Goal: Transaction & Acquisition: Obtain resource

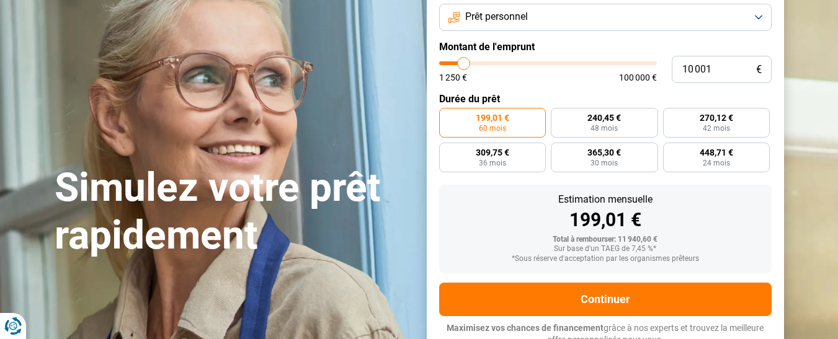
scroll to position [124, 0]
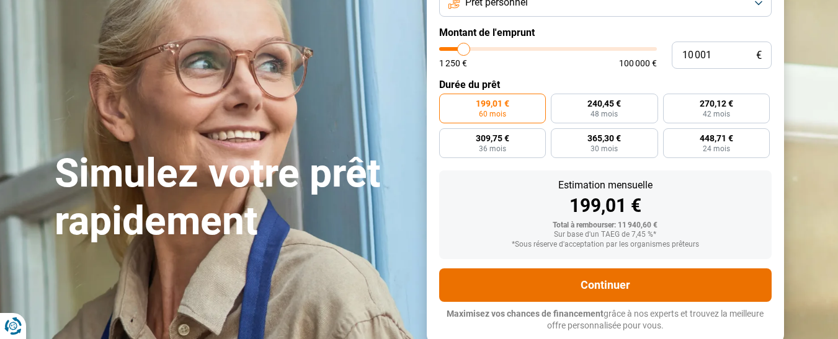
click at [610, 281] on button "Continuer" at bounding box center [605, 285] width 332 height 33
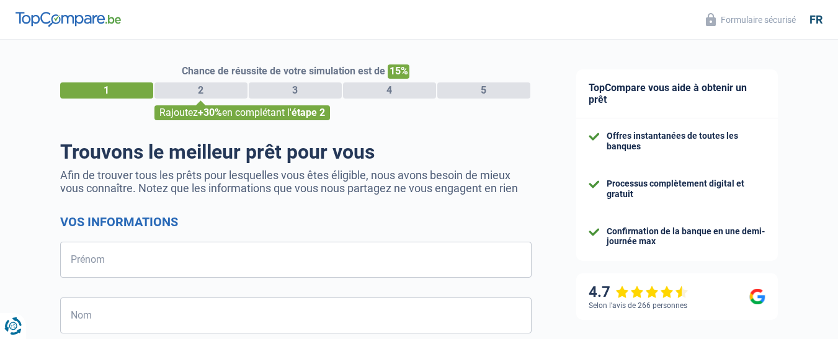
select select "32"
click at [225, 92] on div "2" at bounding box center [200, 91] width 93 height 16
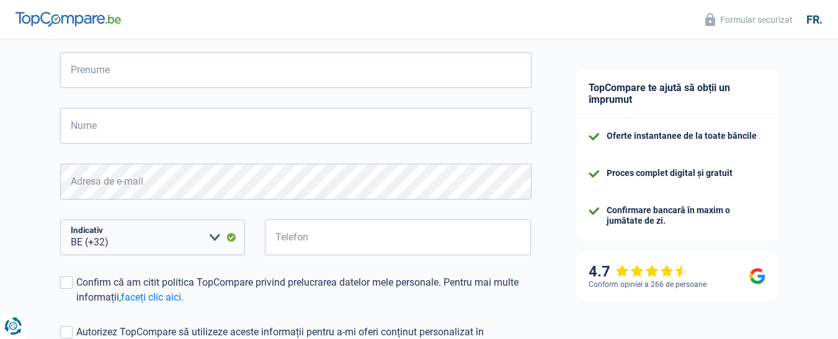
scroll to position [162, 0]
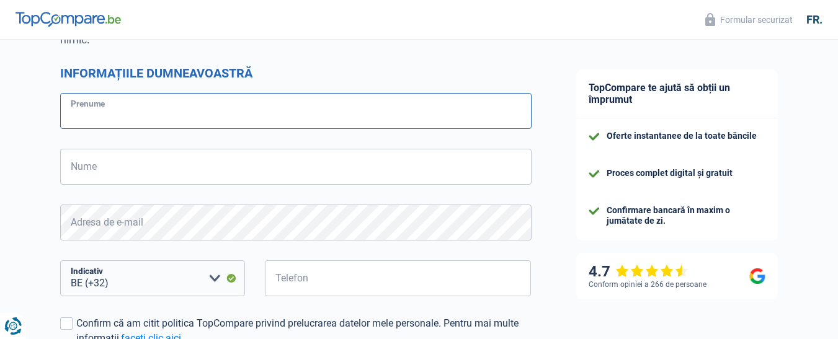
click at [121, 115] on input "Prenume" at bounding box center [295, 111] width 471 height 36
type input "Ionut"
type input "Ditu"
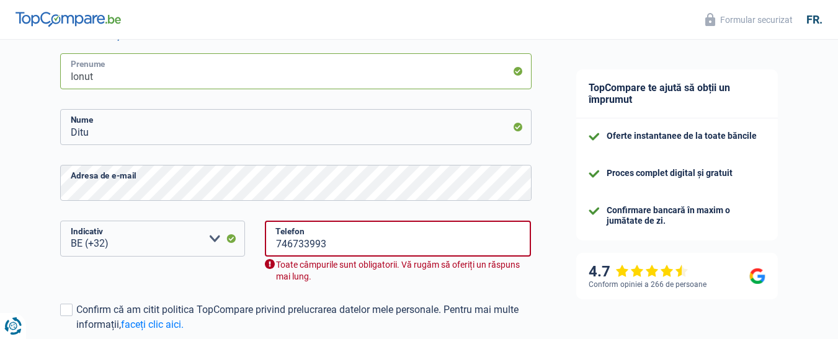
scroll to position [224, 0]
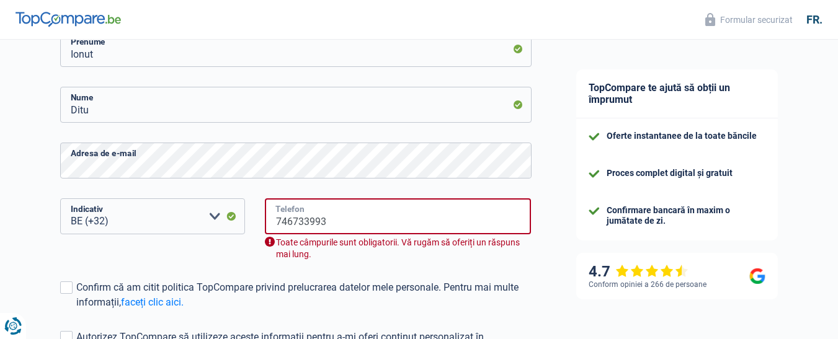
click at [335, 223] on input "746733993" at bounding box center [398, 216] width 267 height 36
type input "7"
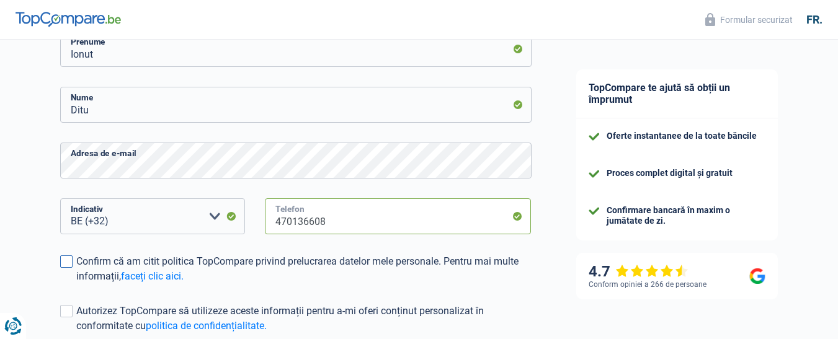
type input "470136608"
click at [68, 264] on span at bounding box center [66, 262] width 12 height 12
click at [76, 284] on input "Confirm că am citit politica TopCompare privind prelucrarea datelor mele person…" at bounding box center [76, 284] width 0 height 0
click at [66, 313] on span at bounding box center [66, 311] width 12 height 12
click at [76, 334] on input "Autorizez TopCompare să utilizeze aceste informații pentru a-mi oferi conținut …" at bounding box center [76, 334] width 0 height 0
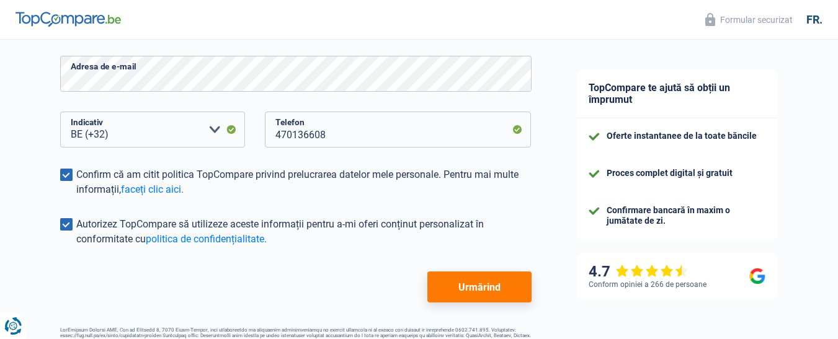
scroll to position [348, 0]
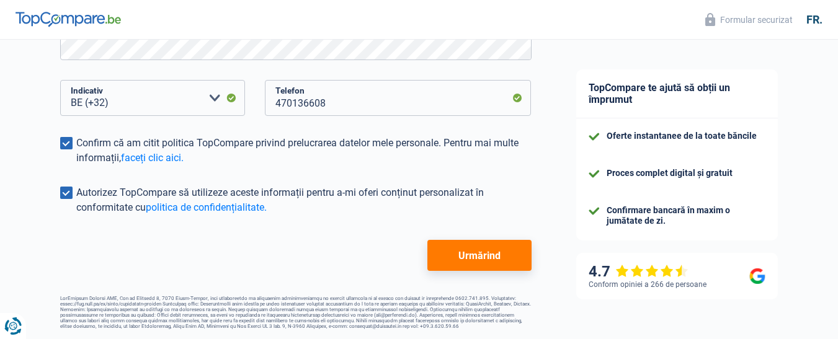
click at [486, 252] on font "Urmărind" at bounding box center [479, 256] width 42 height 12
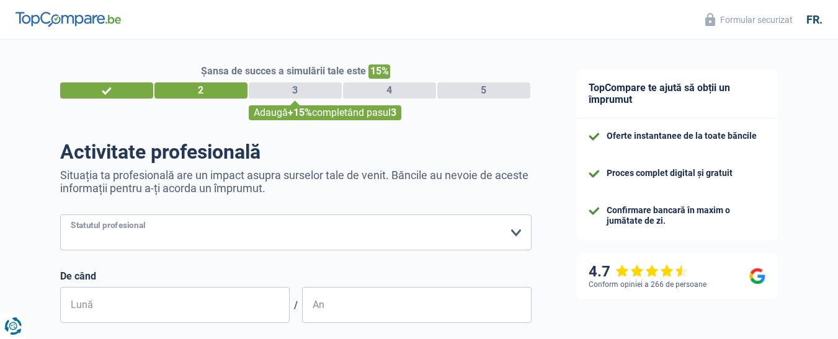
click at [517, 233] on select "Lucrător Angajat privat Funcționar public Invalid Independent Retras Şomerii Re…" at bounding box center [295, 233] width 471 height 36
select select "independent"
click at [60, 216] on select "Lucrător Angajat privat Funcționar public Invalid Independent Retras Şomerii Re…" at bounding box center [295, 233] width 471 height 36
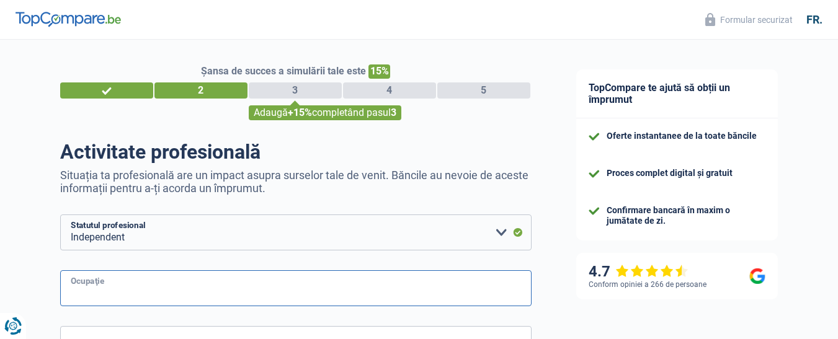
click at [181, 295] on input "Ocupaţie" at bounding box center [295, 288] width 471 height 36
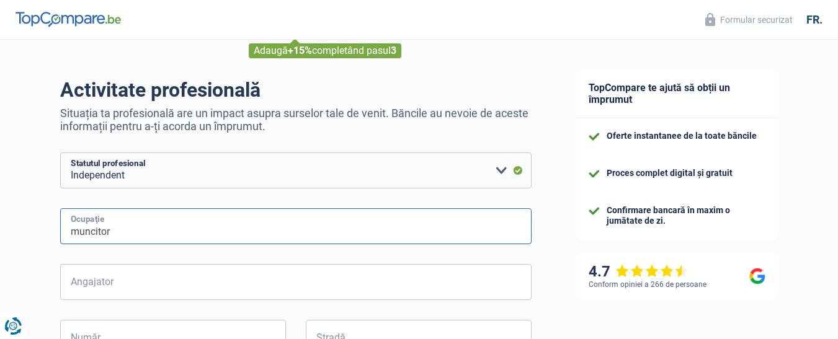
scroll to position [124, 0]
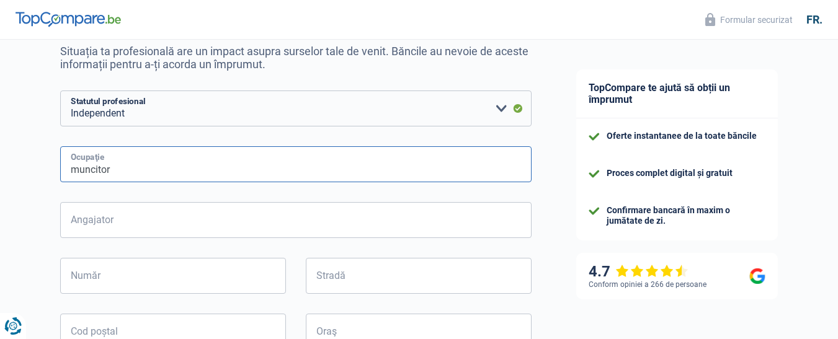
type input "muncitor"
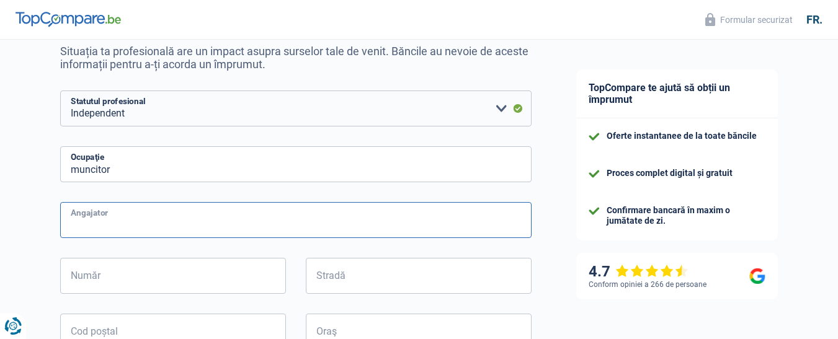
click at [107, 221] on input "Angajator" at bounding box center [295, 220] width 471 height 36
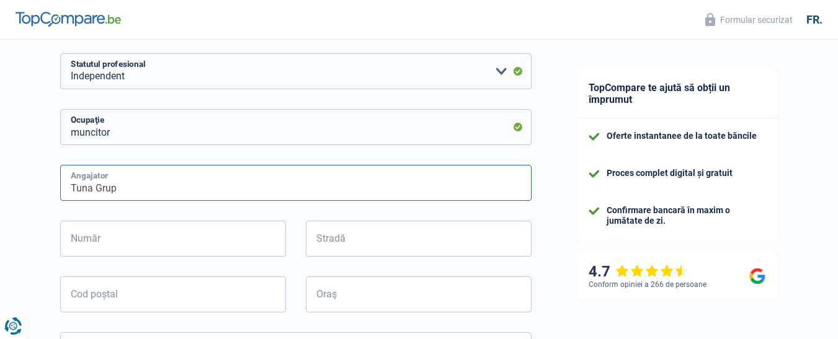
scroll to position [186, 0]
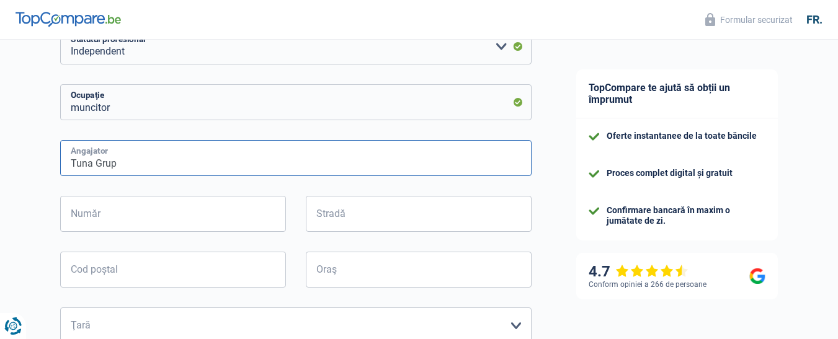
type input "Tuna Grup"
click at [161, 212] on input "Număr" at bounding box center [173, 214] width 226 height 36
type input "62"
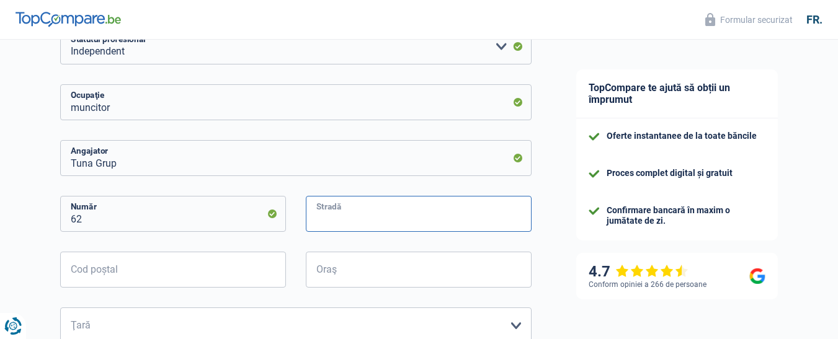
click at [370, 223] on input "Stradă" at bounding box center [419, 214] width 226 height 36
type input "[GEOGRAPHIC_DATA]"
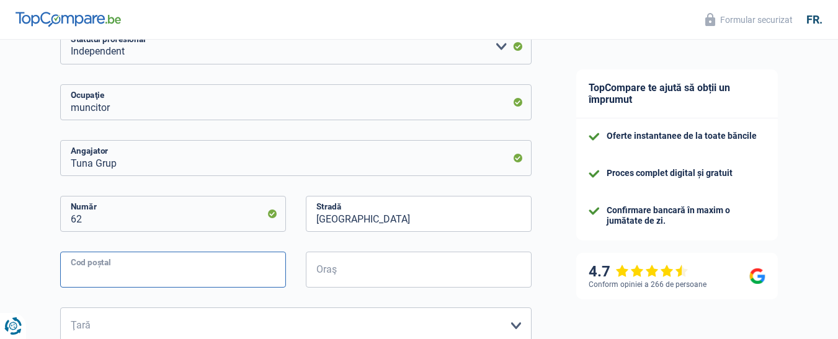
click at [217, 274] on input "Cod poștal" at bounding box center [173, 270] width 226 height 36
type input "1080"
click at [352, 276] on input "Oraş" at bounding box center [419, 270] width 226 height 36
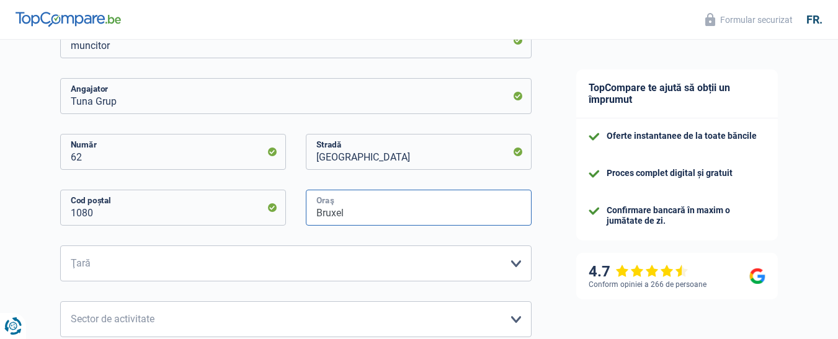
type input "Bruxel"
click at [135, 267] on select "Belgia Luxemburg Vă rugăm să selectați o opțiune" at bounding box center [295, 264] width 471 height 36
select select "BE"
click at [60, 247] on select "Belgia Luxemburg Vă rugăm să selectați o opțiune" at bounding box center [295, 264] width 471 height 36
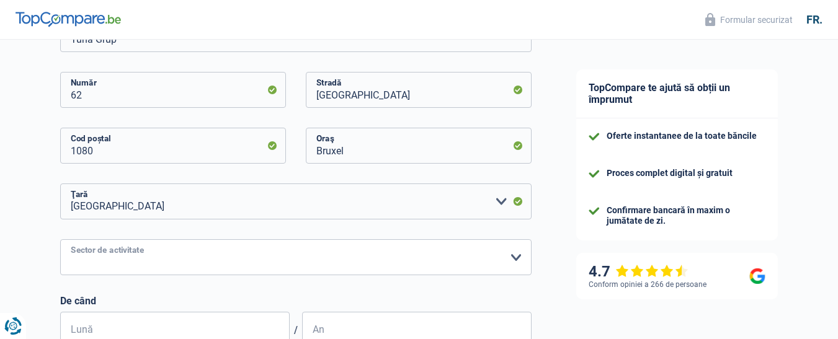
click at [377, 259] on select "Agricultură/Pescuit Industrie Horeca Curier/Fitness/Taxi Construcții Bănci/Asig…" at bounding box center [295, 257] width 471 height 36
select select "construction"
click at [60, 241] on select "Agricultură/Pescuit Industrie Horeca Curier/Fitness/Taxi Construcții Bănci/Asig…" at bounding box center [295, 257] width 471 height 36
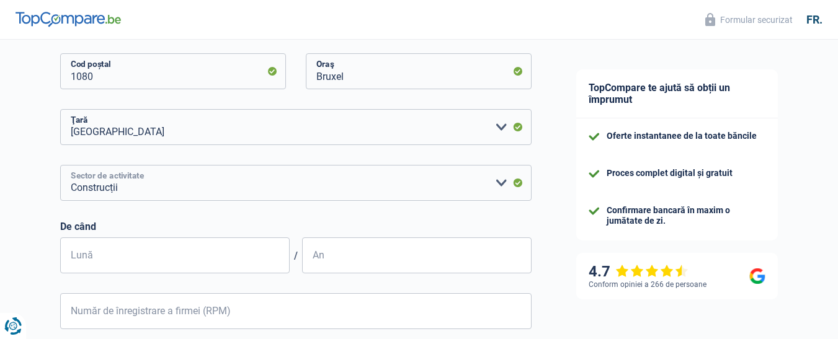
scroll to position [434, 0]
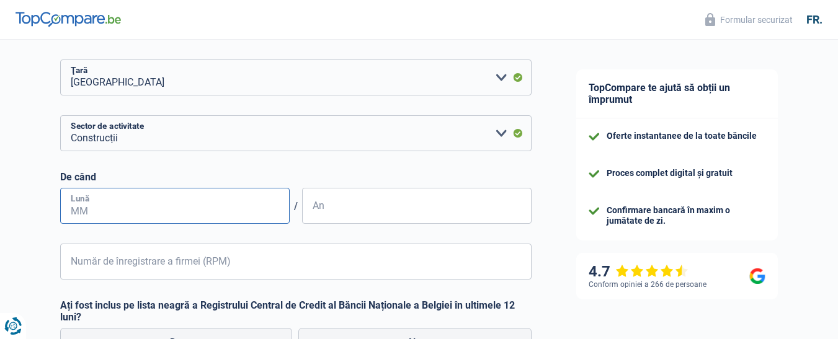
click at [189, 213] on input "Lună" at bounding box center [175, 206] width 230 height 36
type input "10"
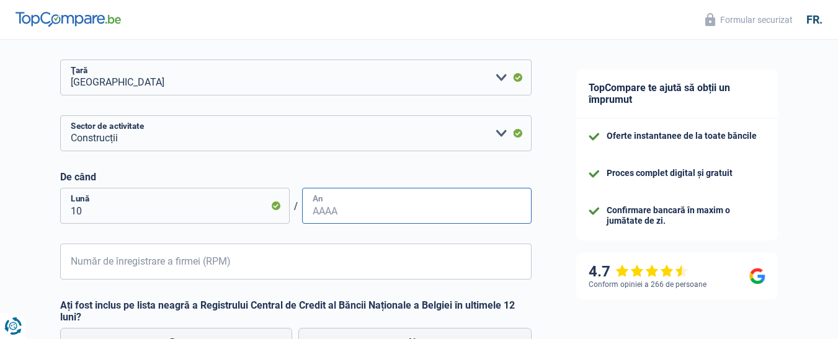
click at [330, 213] on input "An" at bounding box center [417, 206] width 230 height 36
type input "2024"
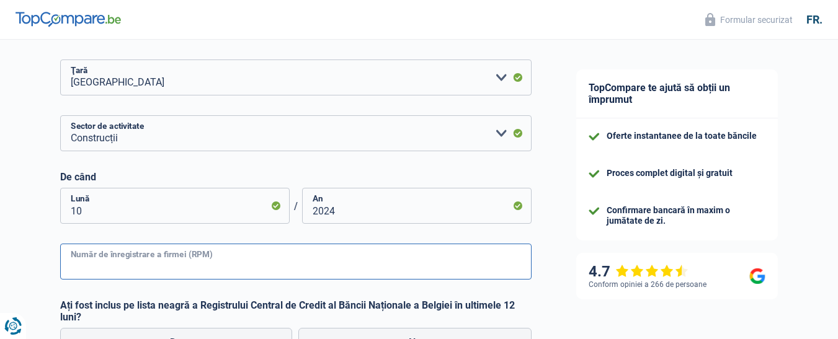
click at [148, 265] on input "Număr de înregistrare a firmei (RPM)" at bounding box center [295, 262] width 471 height 36
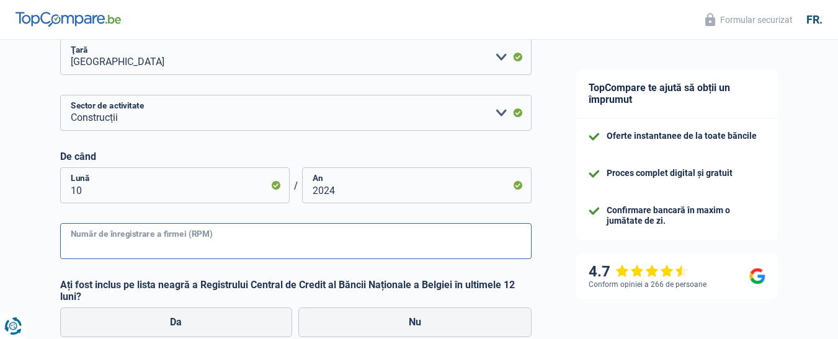
scroll to position [496, 0]
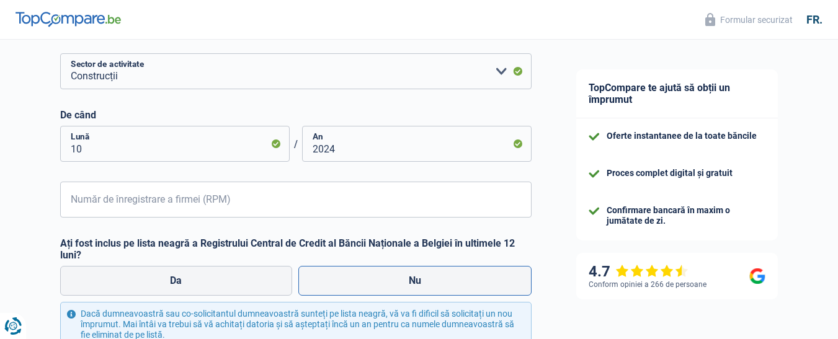
click at [411, 281] on font "Nu" at bounding box center [415, 281] width 12 height 12
click at [411, 281] on input "Nu" at bounding box center [414, 281] width 233 height 30
radio input "true"
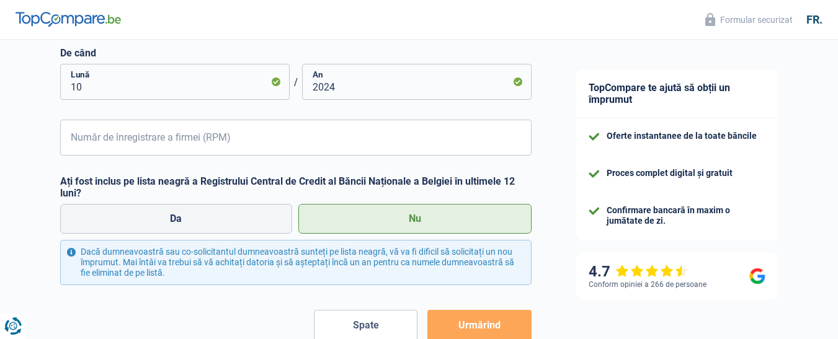
scroll to position [620, 0]
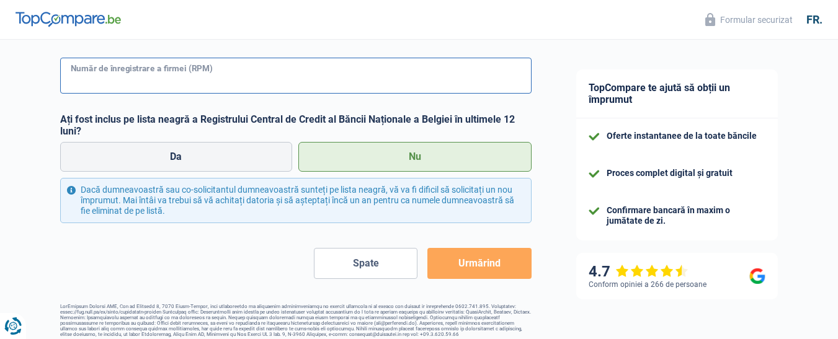
click at [254, 76] on input "Număr de înregistrare a firmei (RPM)" at bounding box center [295, 76] width 471 height 36
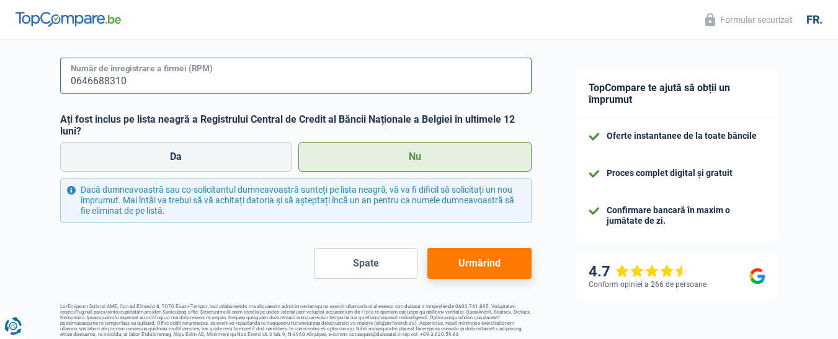
type input "0646688310"
click at [486, 263] on font "Urmărind" at bounding box center [479, 263] width 42 height 12
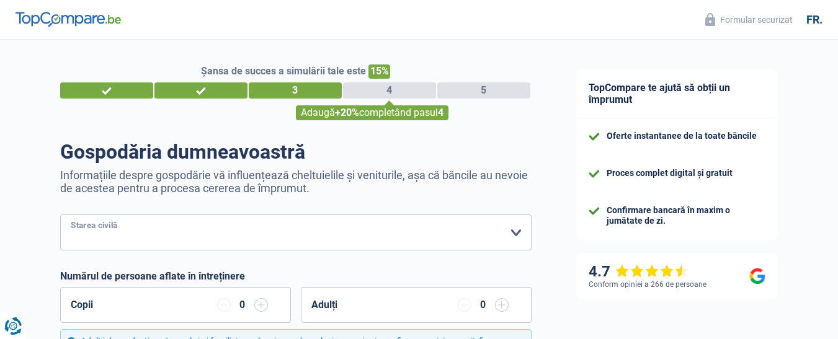
click at [517, 234] on select "Burlac Mireasă) Concubin legal Divorțată) Văduv Separați (de fapt) Vă rugăm să …" at bounding box center [295, 233] width 471 height 36
select select "single"
click at [60, 216] on select "Burlac Mireasă) Concubin legal Divorțată) Văduv Separați (de fapt) Vă rugăm să …" at bounding box center [295, 233] width 471 height 36
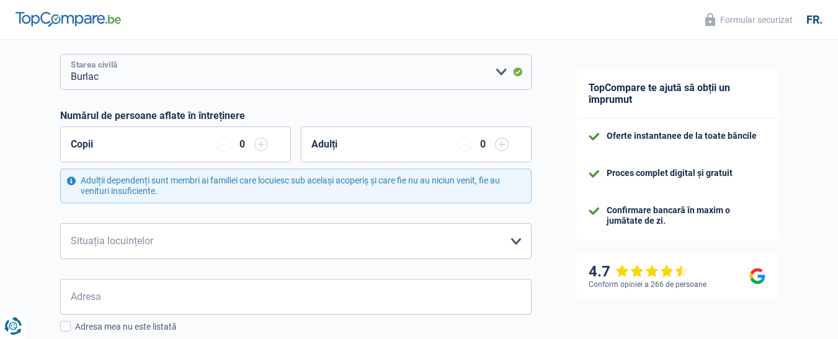
scroll to position [186, 0]
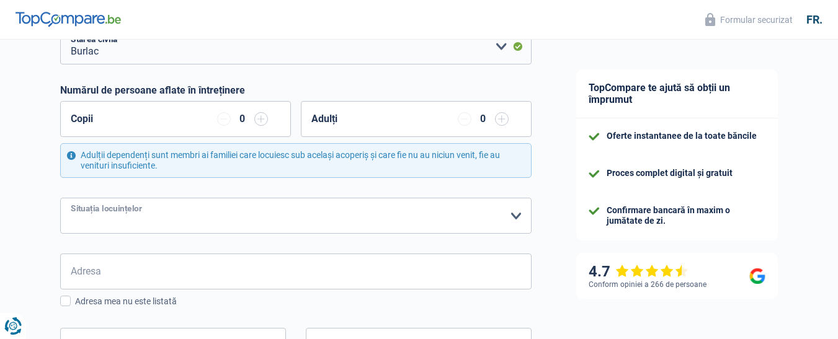
click at [514, 216] on select "Chiriaş Proprietar cu ipotecă Proprietar de casă fără ipotecă Statul cu familia…" at bounding box center [295, 216] width 471 height 36
select select "rents"
click at [60, 198] on select "Chiriaş Proprietar cu ipotecă Proprietar de casă fără ipotecă Statul cu familia…" at bounding box center [295, 216] width 471 height 36
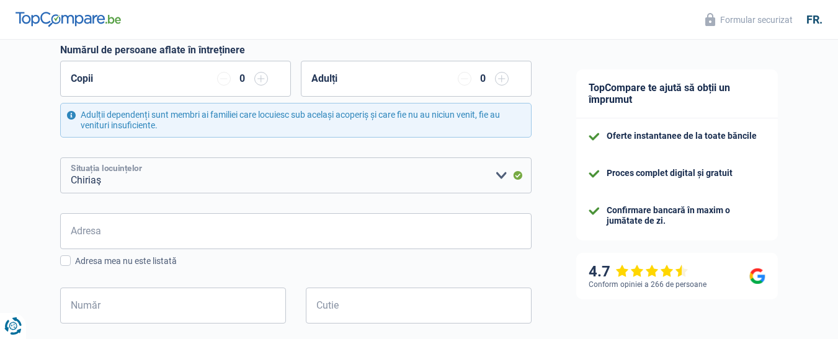
scroll to position [248, 0]
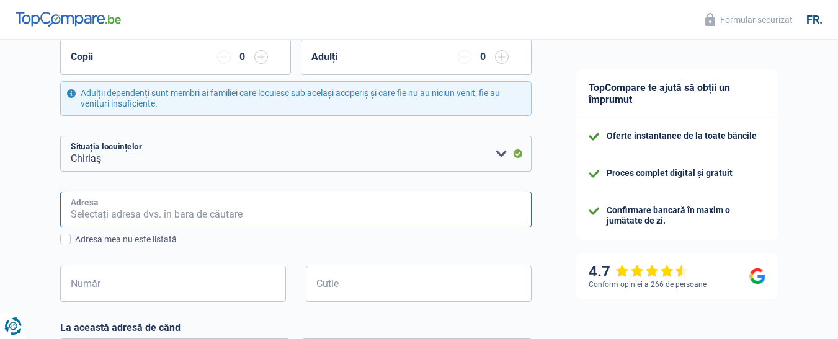
click at [179, 210] on input "Adresa" at bounding box center [295, 210] width 471 height 36
click at [66, 239] on span at bounding box center [65, 239] width 11 height 11
click at [75, 246] on input "Adresa mea nu este listată" at bounding box center [75, 246] width 0 height 0
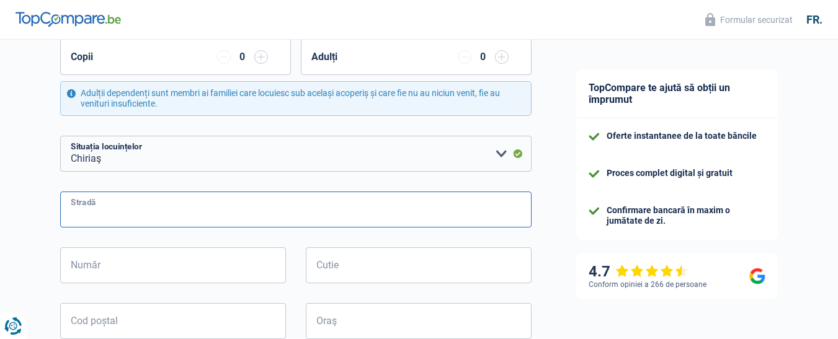
click at [271, 216] on input "Stradă" at bounding box center [295, 210] width 471 height 36
type input "[GEOGRAPHIC_DATA]"
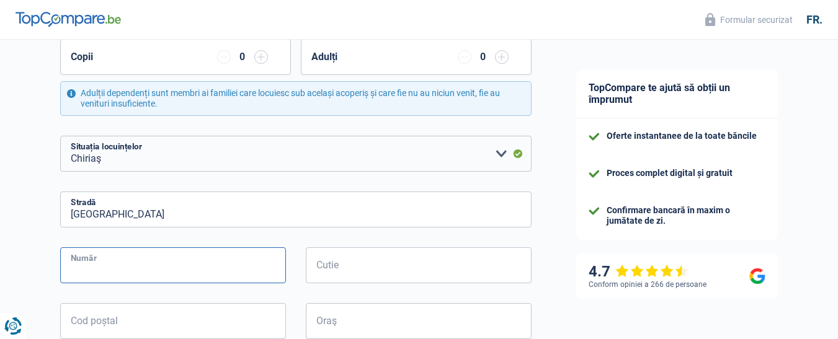
click at [238, 267] on input "Număr" at bounding box center [173, 266] width 226 height 36
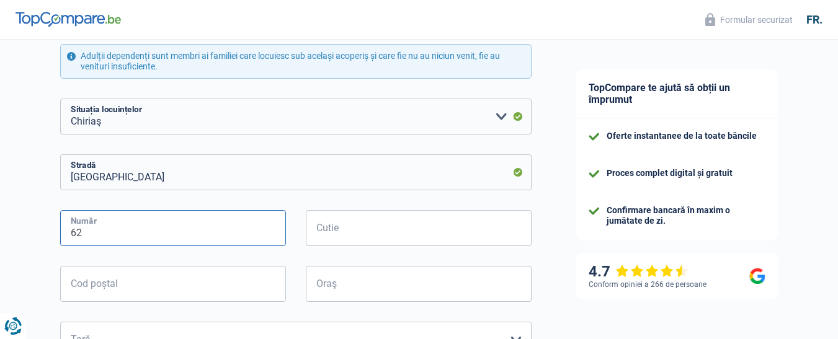
scroll to position [310, 0]
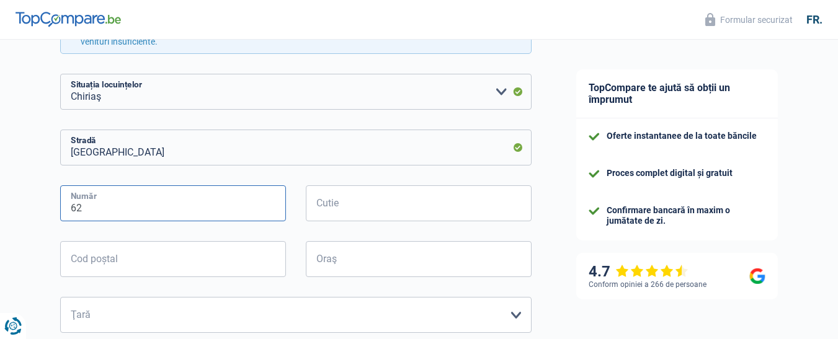
type input "62"
click at [197, 270] on input "Cod poștal" at bounding box center [173, 259] width 226 height 36
type input "1080"
click at [358, 266] on input "Oraş" at bounding box center [419, 259] width 226 height 36
click at [383, 263] on input "Oraş" at bounding box center [419, 259] width 226 height 36
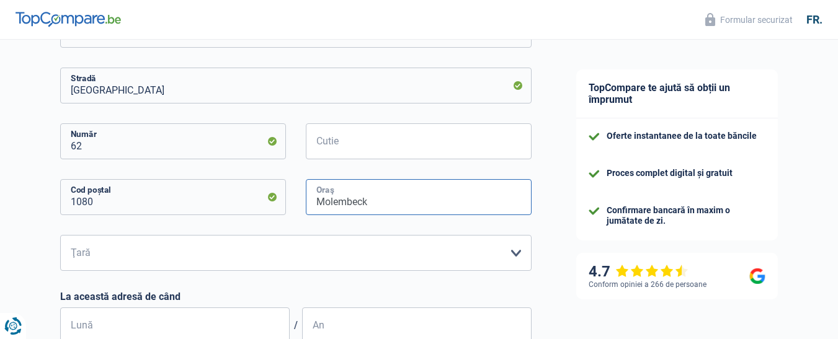
scroll to position [434, 0]
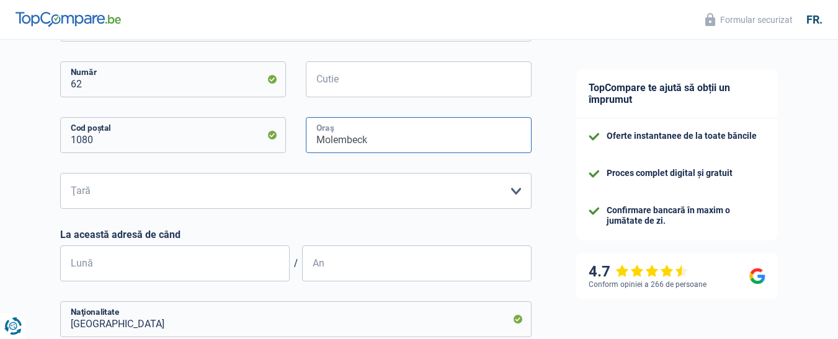
drag, startPoint x: 357, startPoint y: 140, endPoint x: 376, endPoint y: 141, distance: 19.3
click at [357, 141] on input "Molembeck" at bounding box center [419, 135] width 226 height 36
click at [367, 141] on input "Molembeeck" at bounding box center [419, 135] width 226 height 36
type input "Molembeek"
click at [517, 194] on select "Belgia Luxemburg Vă rugăm să selectați o opțiune" at bounding box center [295, 191] width 471 height 36
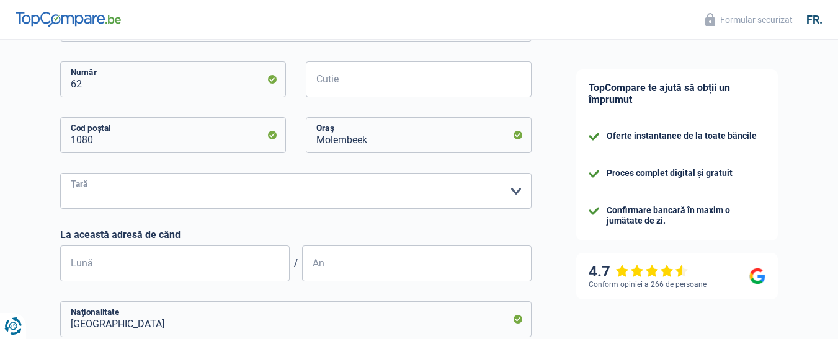
select select "BE"
click at [60, 174] on select "Belgia Luxemburg Vă rugăm să selectați o opțiune" at bounding box center [295, 191] width 471 height 36
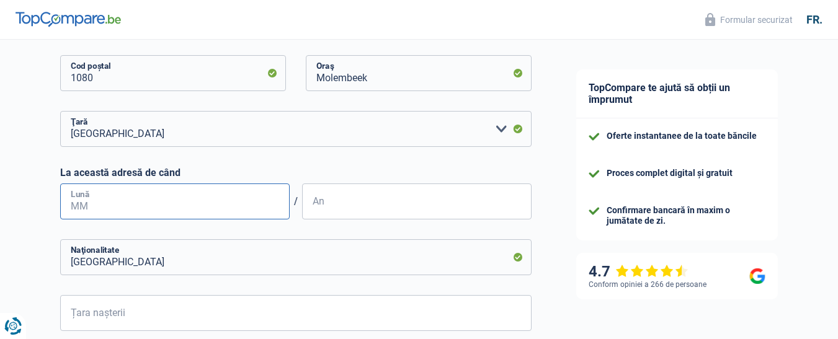
click at [225, 207] on input "Lună" at bounding box center [175, 202] width 230 height 36
type input "09"
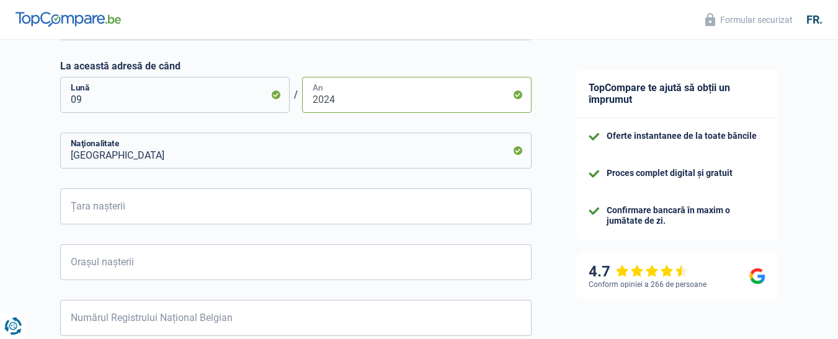
scroll to position [620, 0]
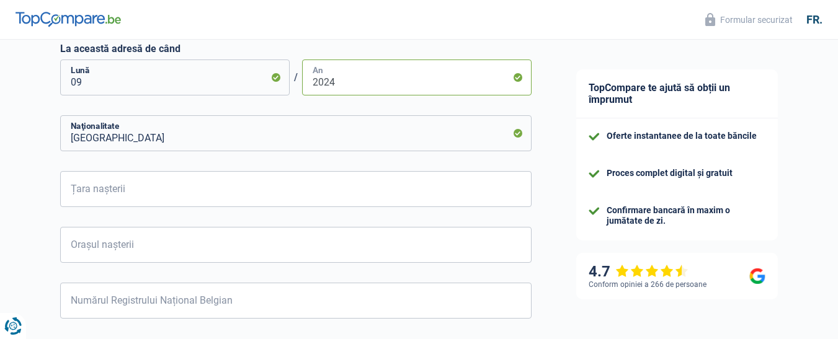
type input "2024"
click at [203, 192] on input "Țara nașterii" at bounding box center [295, 189] width 471 height 36
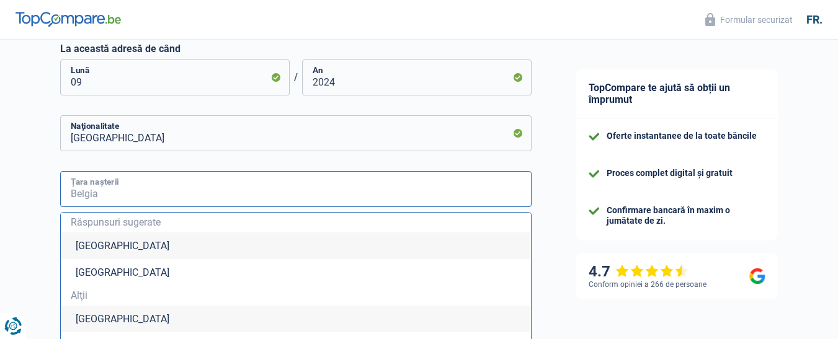
type input "[GEOGRAPHIC_DATA]"
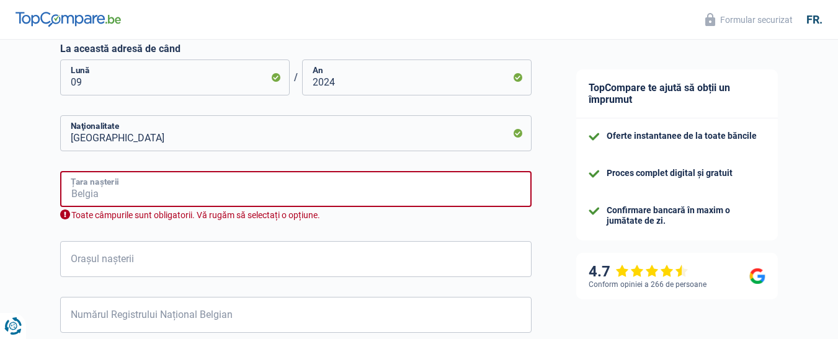
type input "[GEOGRAPHIC_DATA]"
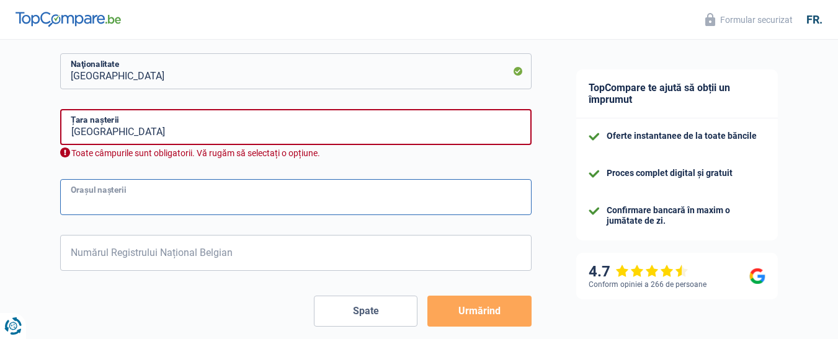
click at [227, 203] on input "Orașul nașterii" at bounding box center [295, 197] width 471 height 36
type input "Pucioasa"
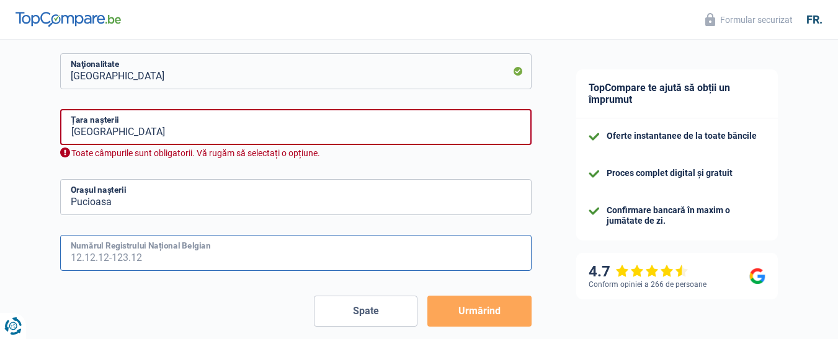
click at [177, 258] on input "Numărul Registrului Național Belgian" at bounding box center [295, 253] width 471 height 36
type input "73.07.08-545.21"
click at [210, 132] on input "[GEOGRAPHIC_DATA]" at bounding box center [295, 127] width 471 height 36
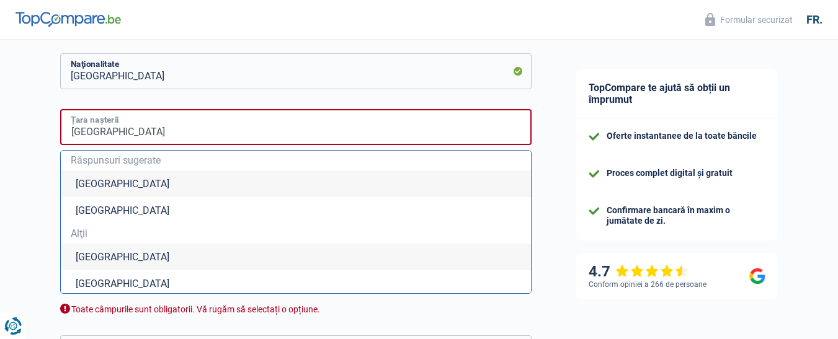
click at [187, 139] on input "[GEOGRAPHIC_DATA]" at bounding box center [295, 127] width 471 height 36
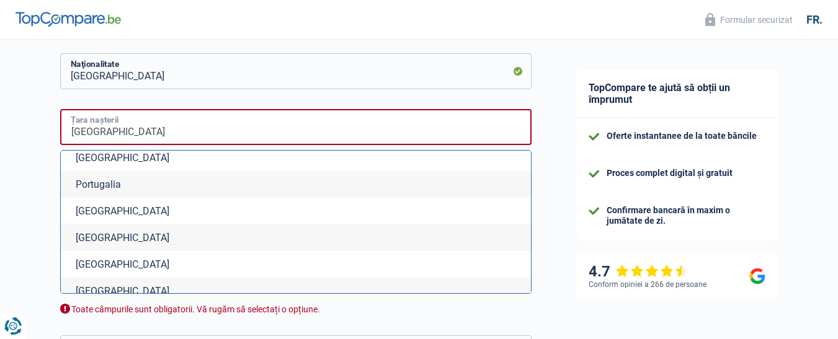
scroll to position [3722, 0]
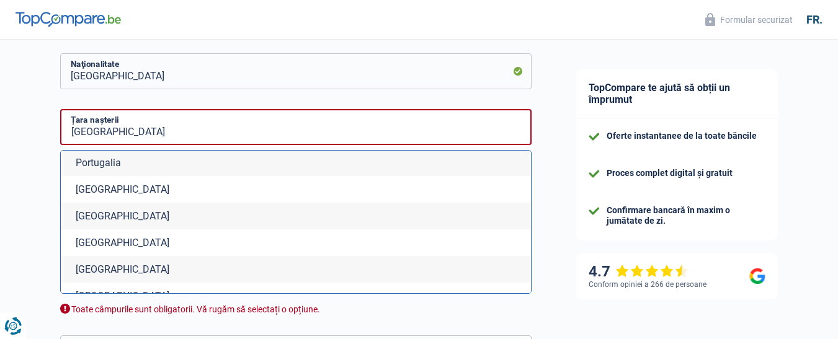
click at [107, 270] on font "[GEOGRAPHIC_DATA]" at bounding box center [123, 270] width 94 height 12
type input "[GEOGRAPHIC_DATA]"
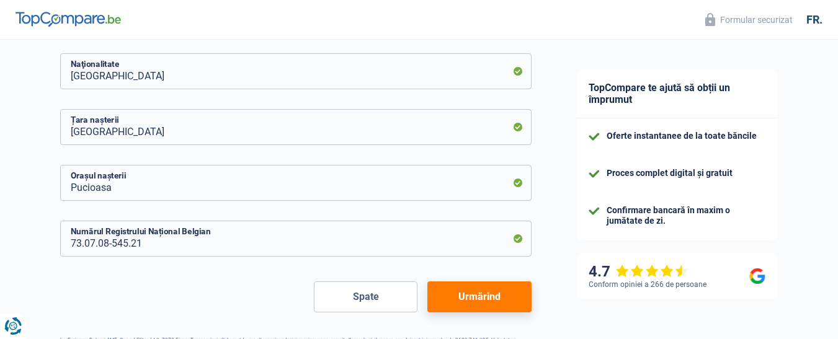
click at [513, 300] on button "Urmărind" at bounding box center [479, 297] width 104 height 31
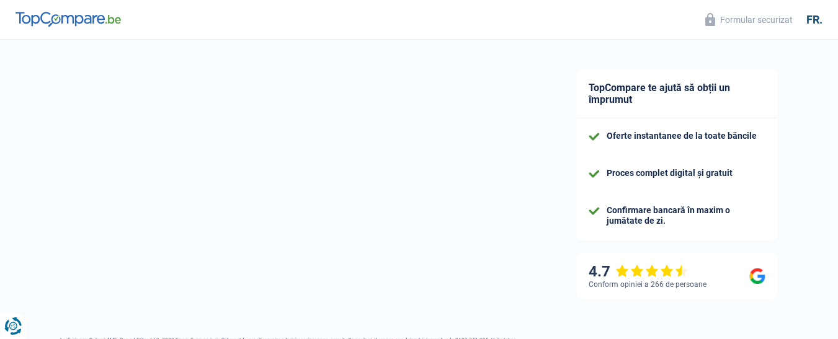
select select "netSalary"
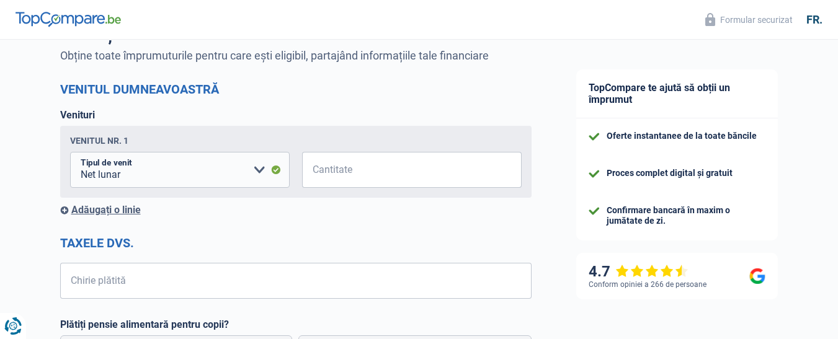
scroll to position [124, 0]
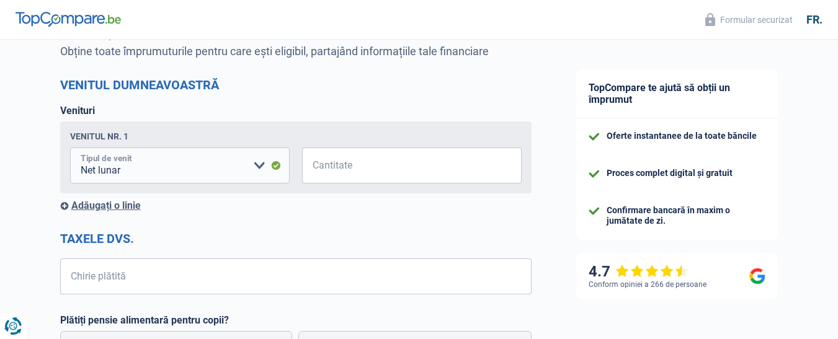
click at [264, 171] on select "Indemnizație de invaliditate Indemnizații de șomaj Alocații familiale vouchere …" at bounding box center [180, 166] width 220 height 36
click at [70, 149] on select "Indemnizație de invaliditate Indemnizații de șomaj Alocații familiale vouchere …" at bounding box center [180, 166] width 220 height 36
click at [429, 171] on input "Cantitate" at bounding box center [420, 166] width 204 height 36
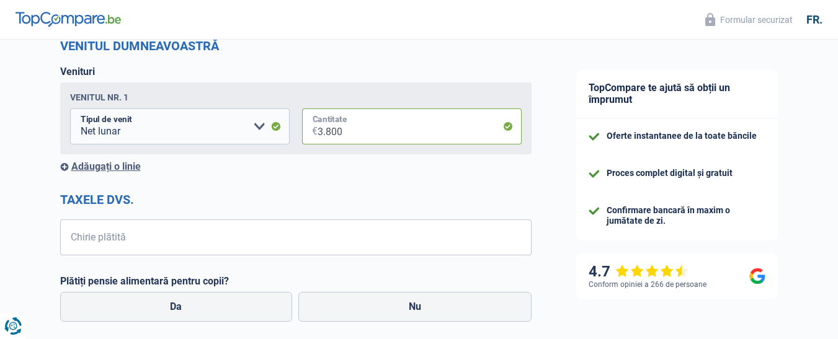
scroll to position [186, 0]
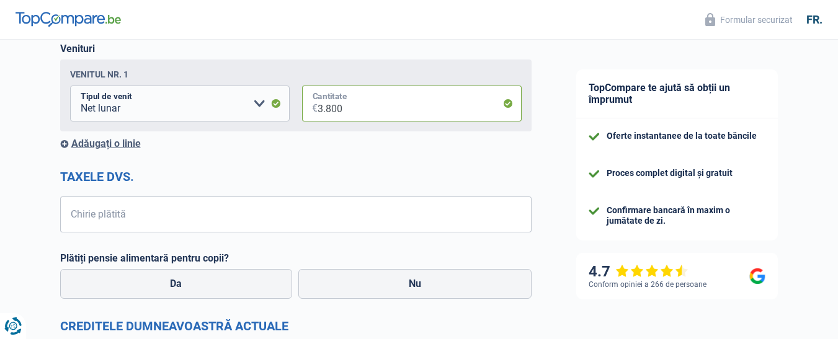
type input "3.800"
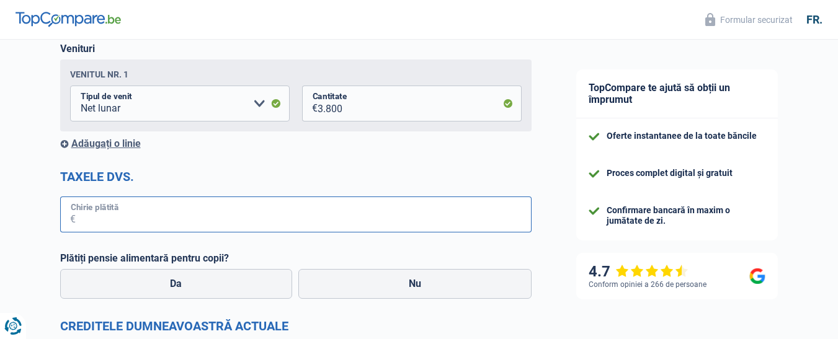
click at [110, 216] on input "Chirie plătită" at bounding box center [304, 215] width 456 height 36
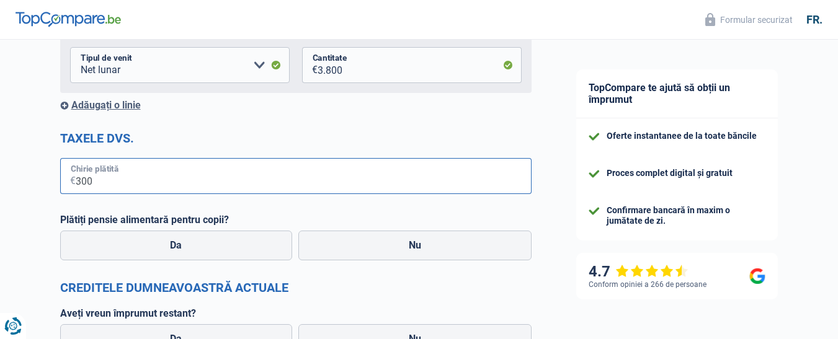
scroll to position [248, 0]
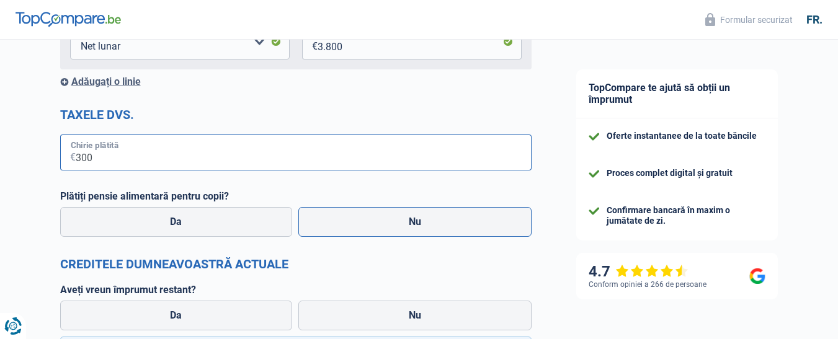
type input "300"
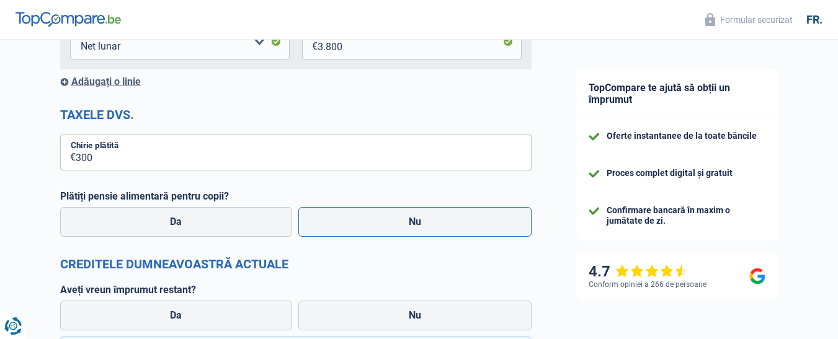
click at [401, 221] on label "Nu" at bounding box center [414, 222] width 233 height 30
click at [401, 221] on input "Nu" at bounding box center [414, 222] width 233 height 30
radio input "true"
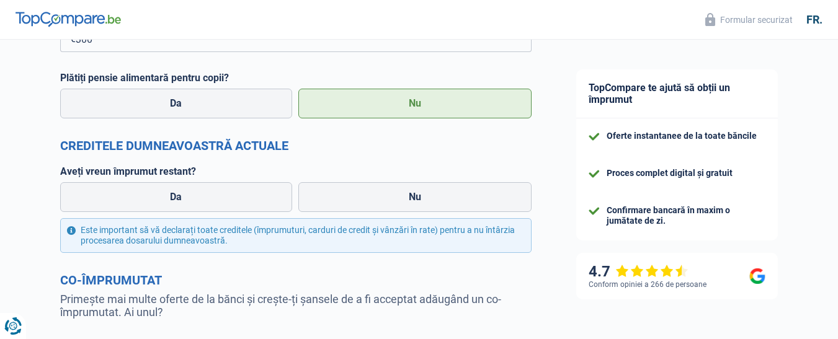
scroll to position [372, 0]
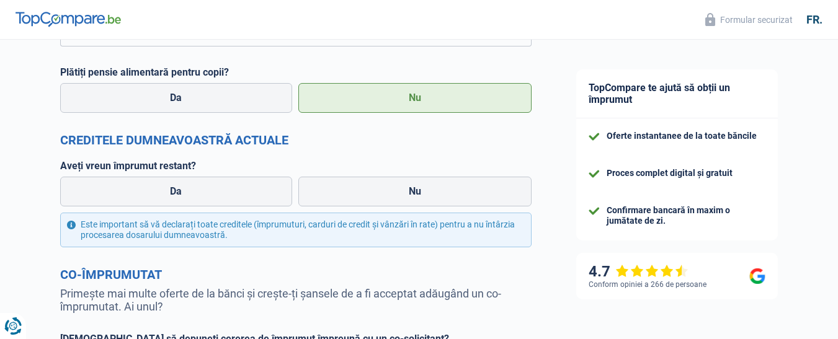
click at [399, 187] on label "Nu" at bounding box center [414, 192] width 233 height 30
click at [399, 187] on input "Nu" at bounding box center [414, 192] width 233 height 30
radio input "true"
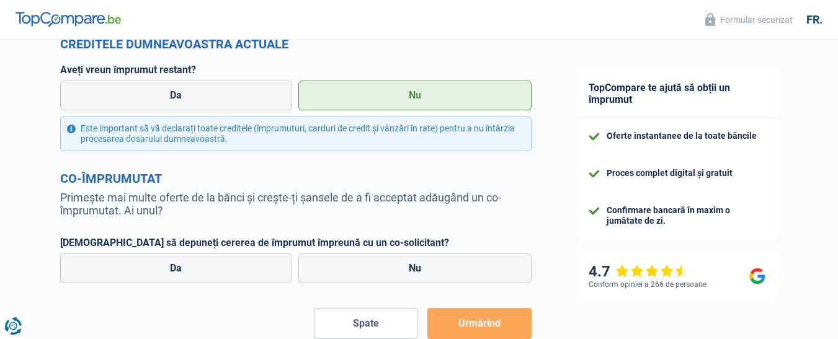
scroll to position [496, 0]
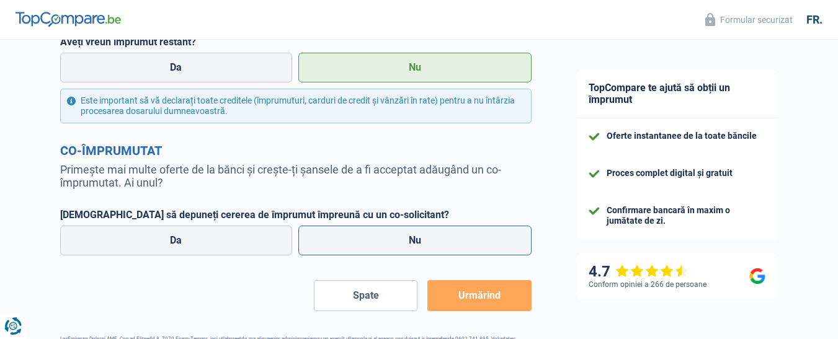
click at [449, 247] on label "Nu" at bounding box center [414, 241] width 233 height 30
click at [449, 247] on input "Nu" at bounding box center [414, 241] width 233 height 30
radio input "true"
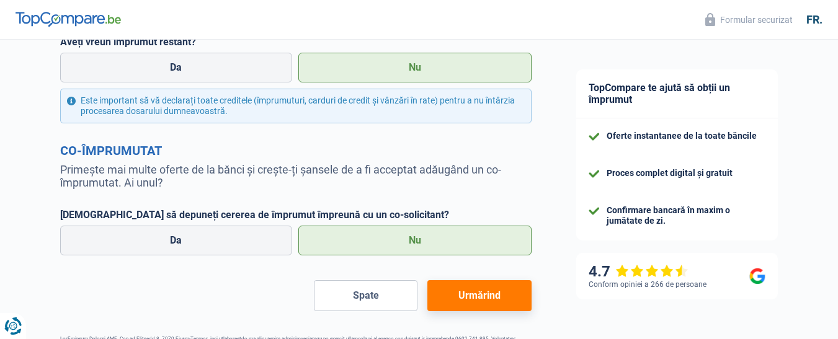
scroll to position [543, 0]
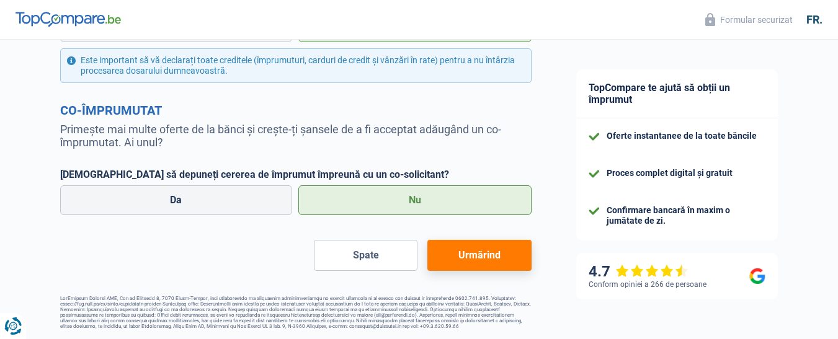
click at [483, 251] on font "Urmărind" at bounding box center [479, 255] width 42 height 12
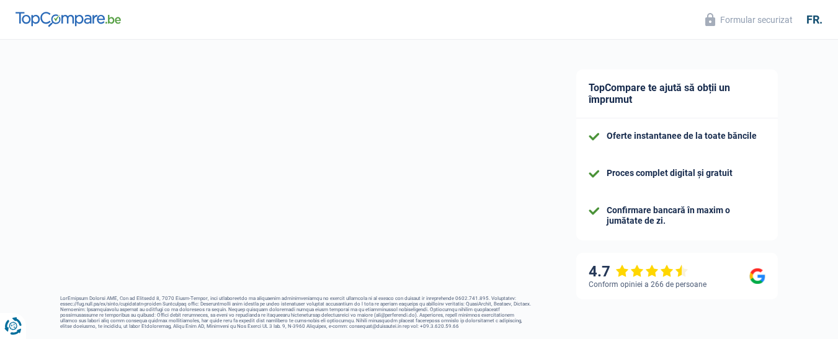
select select "60"
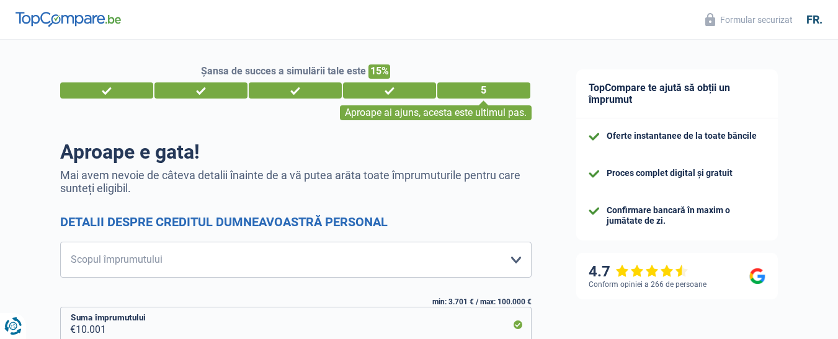
scroll to position [62, 0]
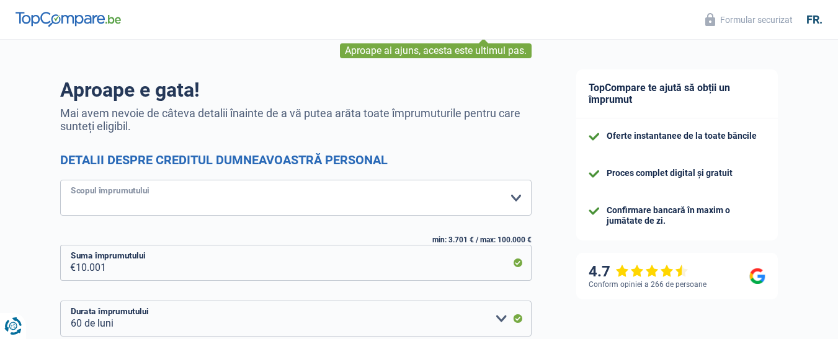
click at [517, 199] on select "Confortul casei: mobilă, textile, vopsea, electrocasnice, unelte neprofesionale…" at bounding box center [295, 198] width 471 height 36
select select "car"
click at [60, 181] on select "Confortul casei: mobilă, textile, vopsea, electrocasnice, unelte neprofesionale…" at bounding box center [295, 198] width 471 height 36
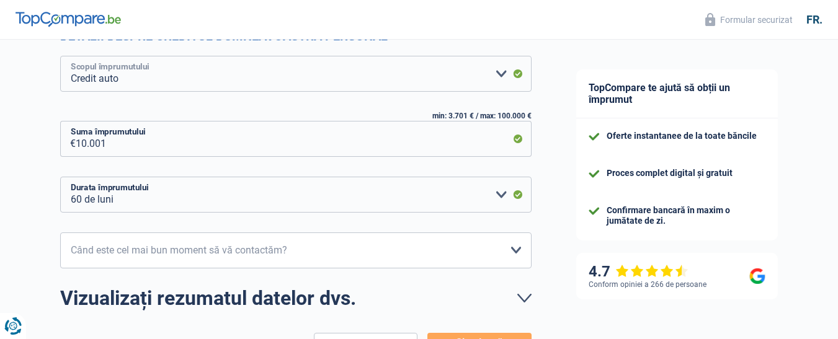
scroll to position [248, 0]
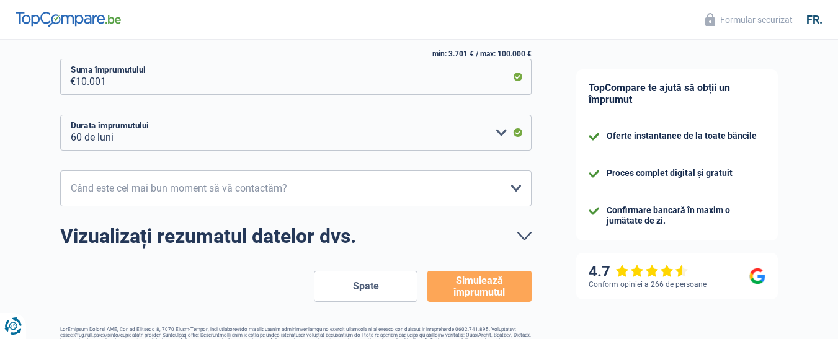
click at [492, 290] on font "Simulează împrumutul" at bounding box center [478, 287] width 51 height 24
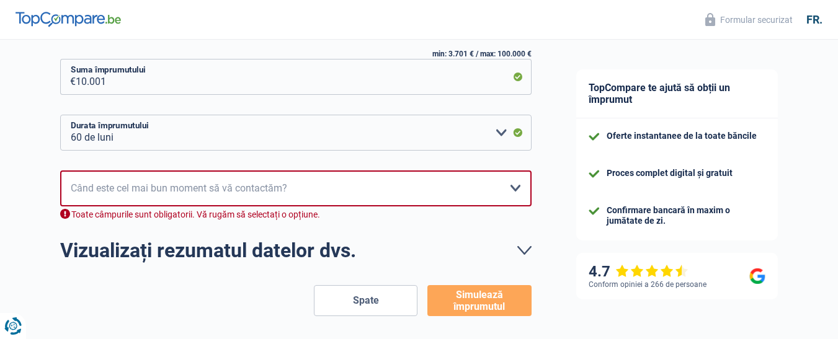
scroll to position [284, 0]
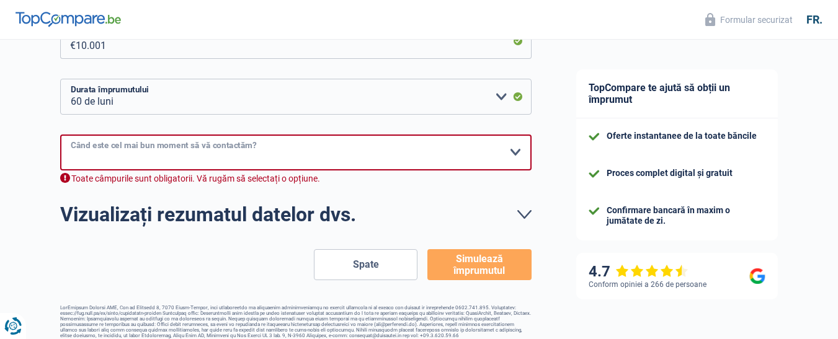
click at [515, 154] on select "10:00-12:00 12:00 - 14:00 14:00 - 16:00 16:00 - 18:00 Vă rugăm să selectați o o…" at bounding box center [295, 153] width 471 height 36
select select "10-12"
click at [60, 135] on select "10:00-12:00 12:00 - 14:00 14:00 - 16:00 16:00 - 18:00 Vă rugăm să selectați o o…" at bounding box center [295, 153] width 471 height 36
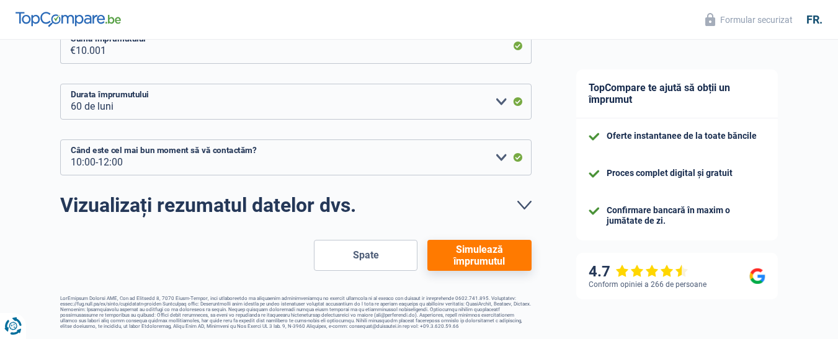
click at [486, 252] on font "Simulează împrumutul" at bounding box center [478, 256] width 51 height 24
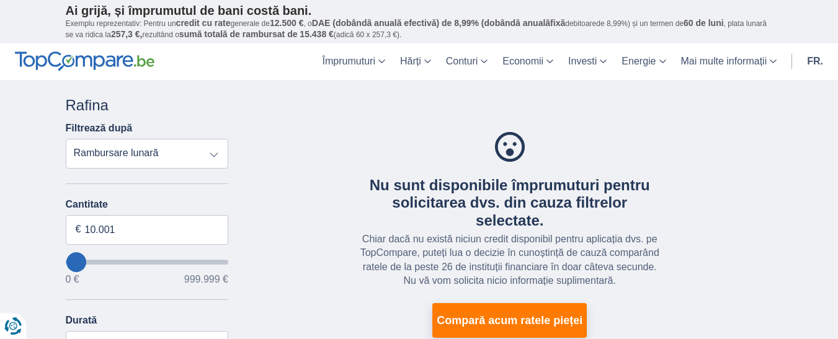
click at [214, 153] on select "Rambursare integrală APRILIE Rambursare lunară" at bounding box center [147, 154] width 163 height 30
click at [66, 139] on select "Rambursare integrală APRILIE Rambursare lunară" at bounding box center [147, 154] width 163 height 30
type input "0"
select select "12"
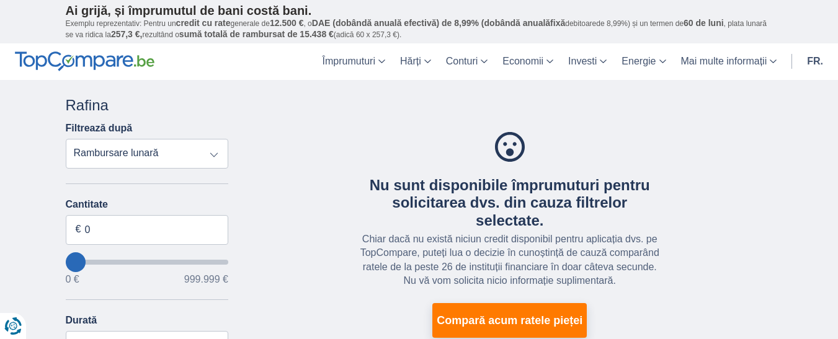
type input "2.000"
type input "2000"
select select "24"
type input "11.000"
type input "20000"
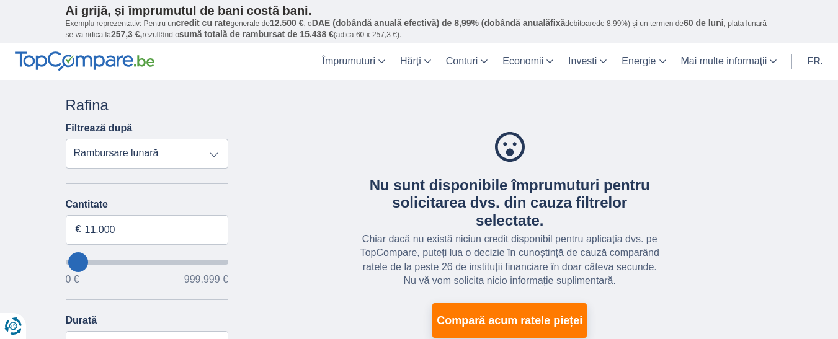
type input "20.000"
select select "84"
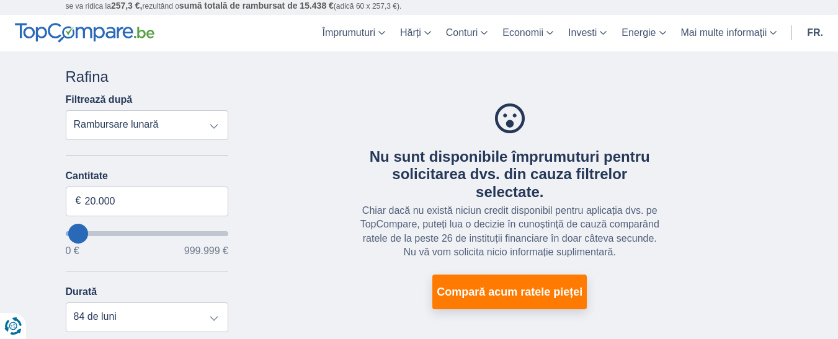
scroll to position [62, 0]
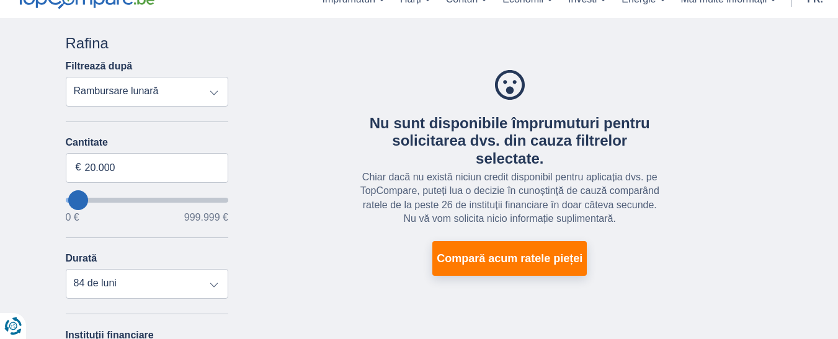
type input "0"
select select "12"
type input "0"
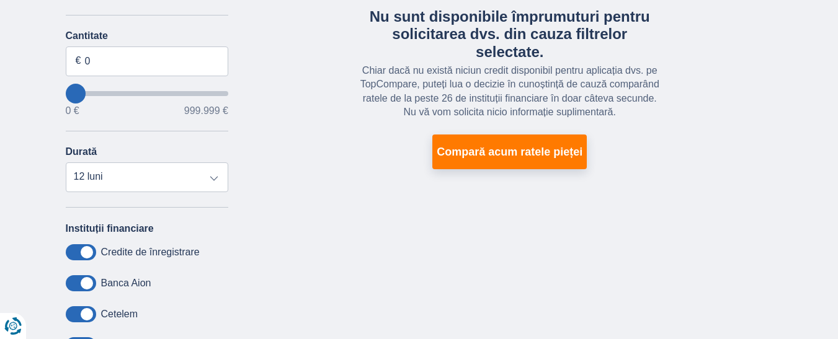
scroll to position [186, 0]
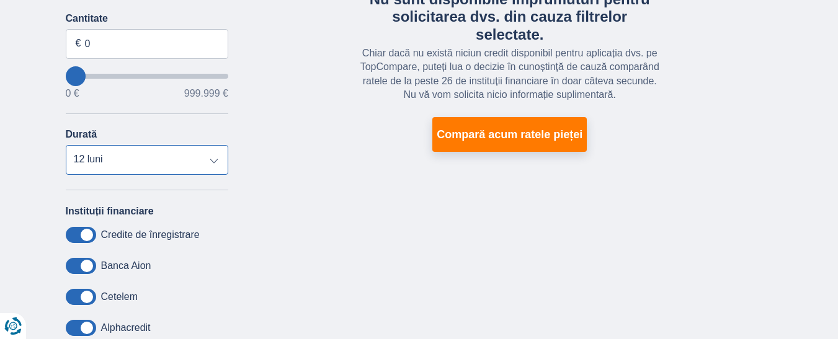
click at [215, 161] on select "12 luni" at bounding box center [147, 160] width 163 height 30
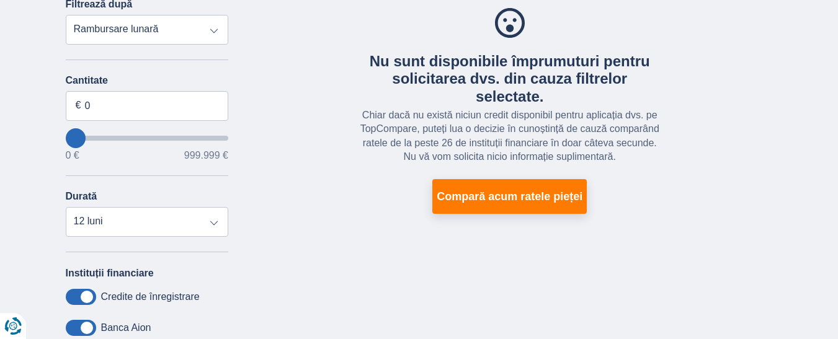
type input "20.000"
type input "20000"
select select "84"
type input "24.000"
type input "24000"
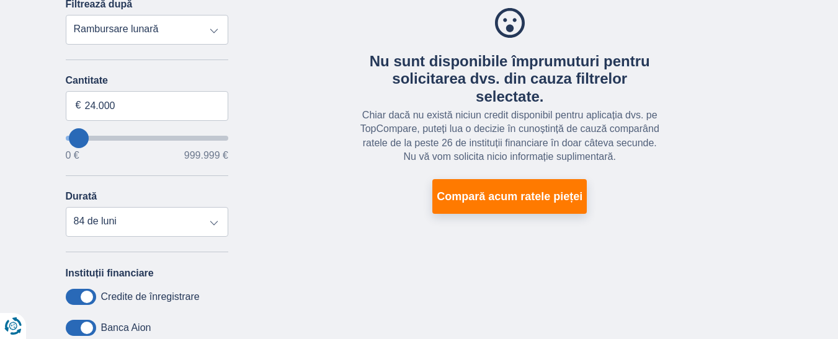
select select "120"
type input "15.000"
type input "15000"
select select "60"
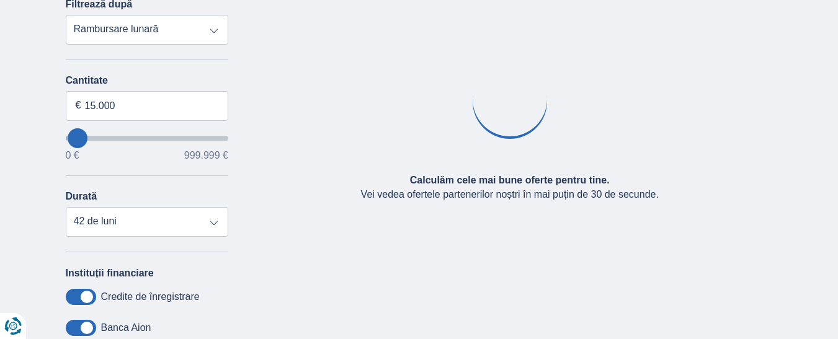
type input "7.000"
type input "7000"
select select "42"
type input "2000"
type input "2.000"
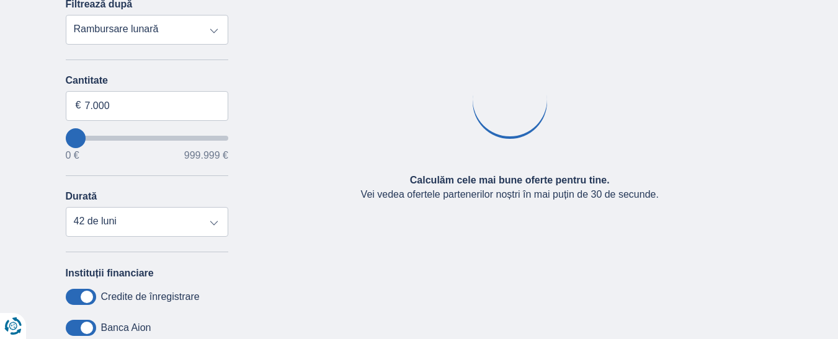
select select "24"
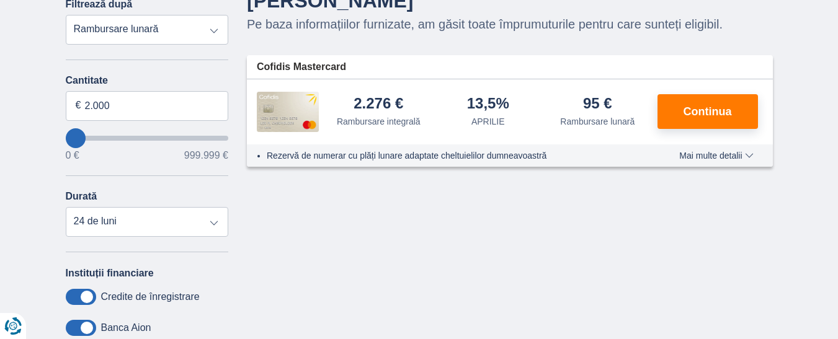
type input "0"
select select "12"
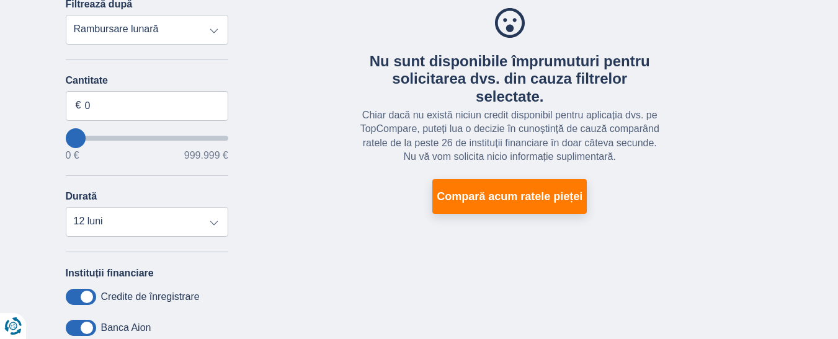
type input "2.000"
type input "2000"
type input "7.000"
type input "7000"
type input "11.000"
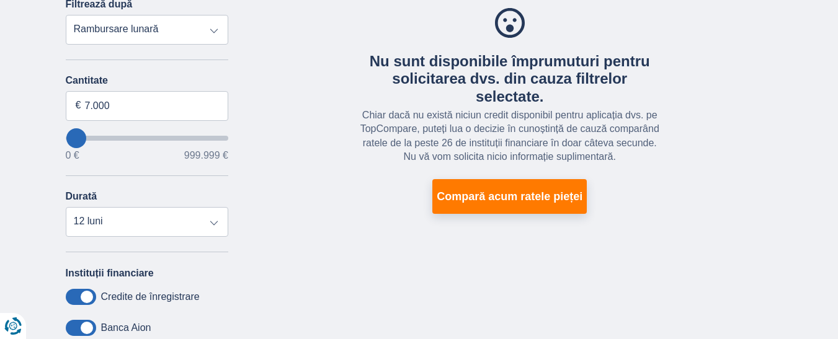
type input "11000"
select select "60"
type input "7.000"
type input "7000"
select select "42"
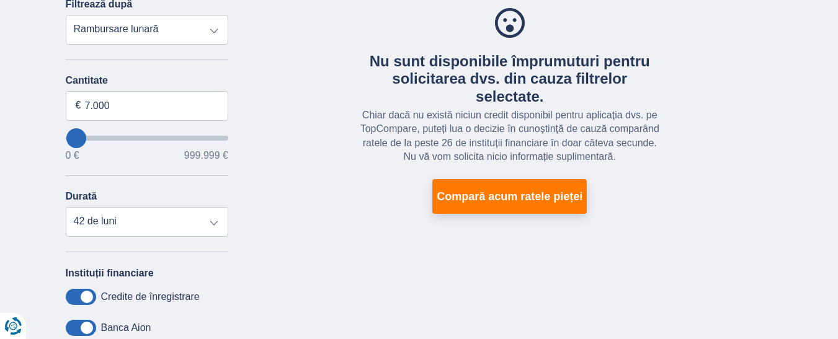
type input "2.000"
type input "2000"
select select "24"
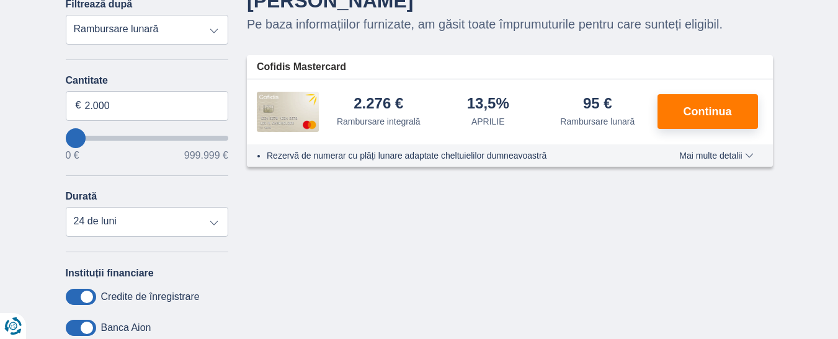
type input "0"
select select "12"
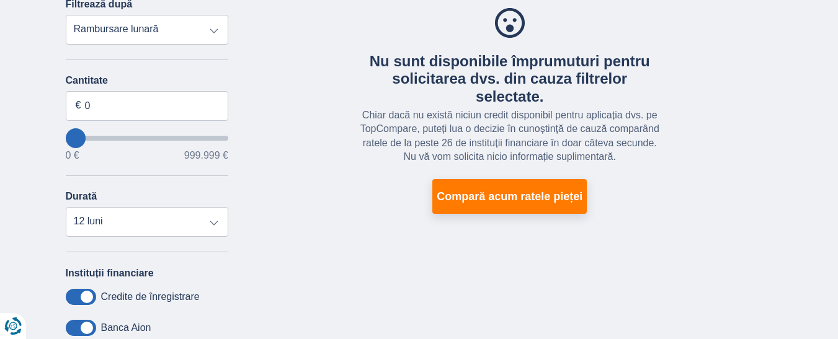
type input "2.000"
type input "2000"
select select "24"
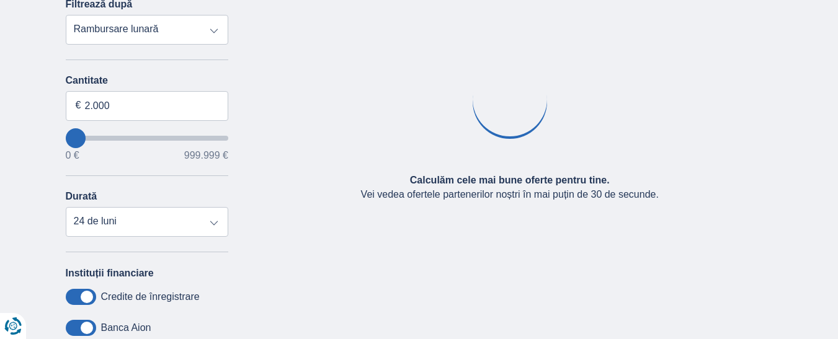
click at [76, 138] on input "vreauSăÎmprumut" at bounding box center [147, 138] width 163 height 5
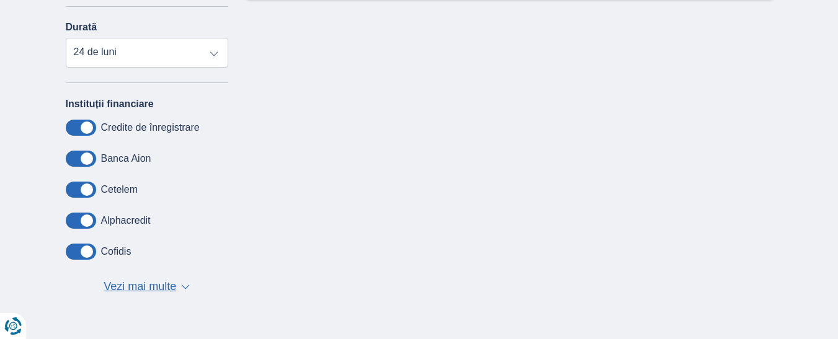
scroll to position [310, 0]
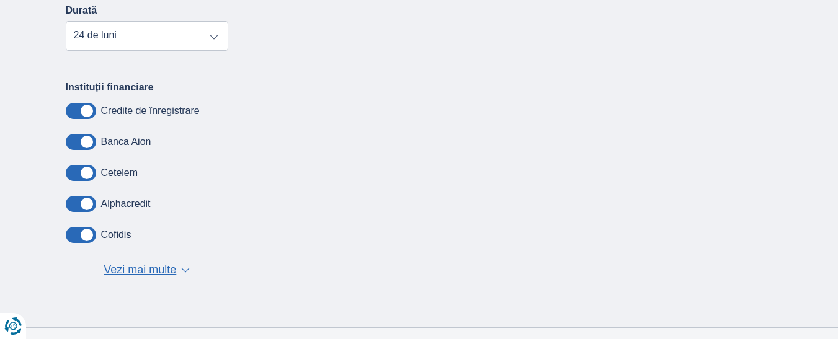
click at [109, 109] on font "Credite de înregistrare" at bounding box center [150, 110] width 99 height 11
click at [73, 111] on span at bounding box center [81, 111] width 30 height 16
click at [0, 0] on input "checkbox" at bounding box center [0, 0] width 0 height 0
click at [87, 111] on span at bounding box center [81, 111] width 30 height 16
click at [0, 0] on input "checkbox" at bounding box center [0, 0] width 0 height 0
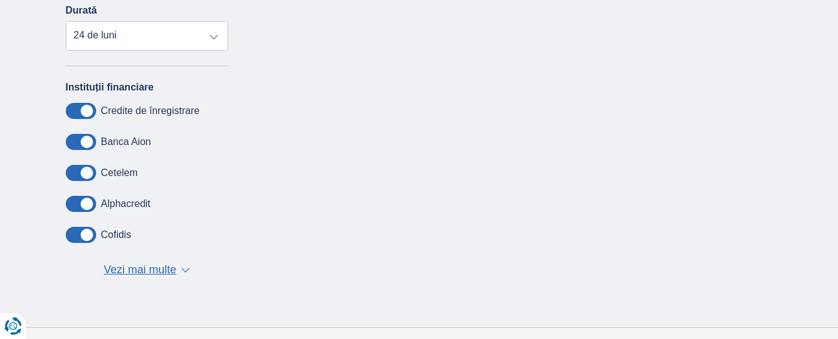
click at [156, 269] on font "Vezi mai multe" at bounding box center [140, 270] width 73 height 12
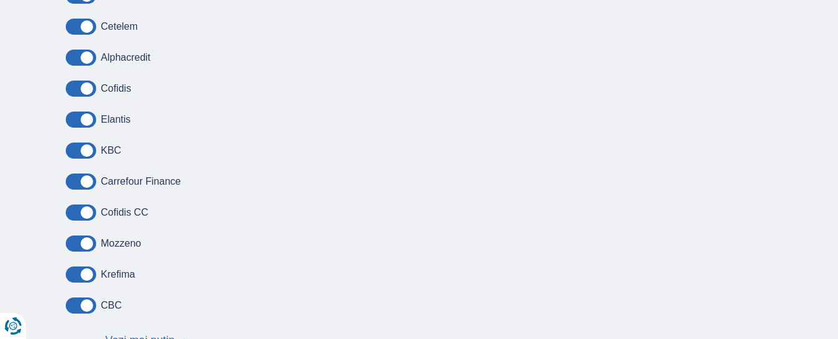
scroll to position [434, 0]
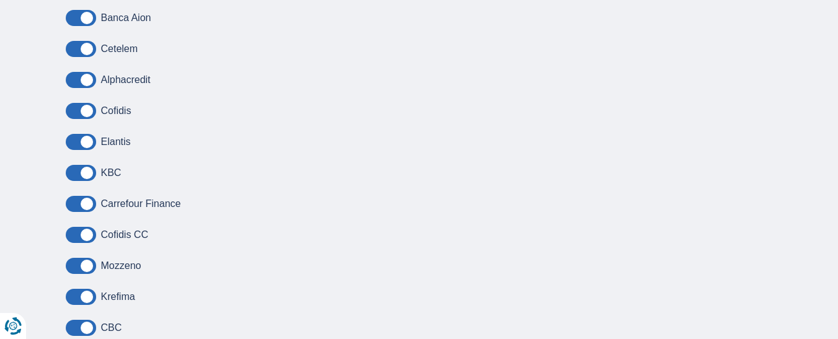
click at [126, 203] on font "Carrefour Finance" at bounding box center [141, 203] width 80 height 11
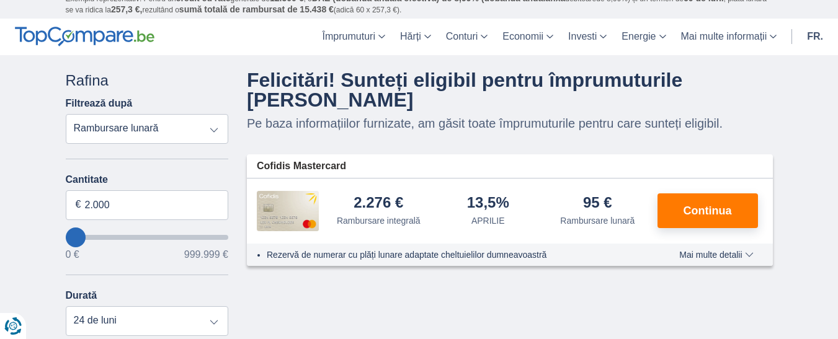
scroll to position [0, 0]
